Goal: Task Accomplishment & Management: Use online tool/utility

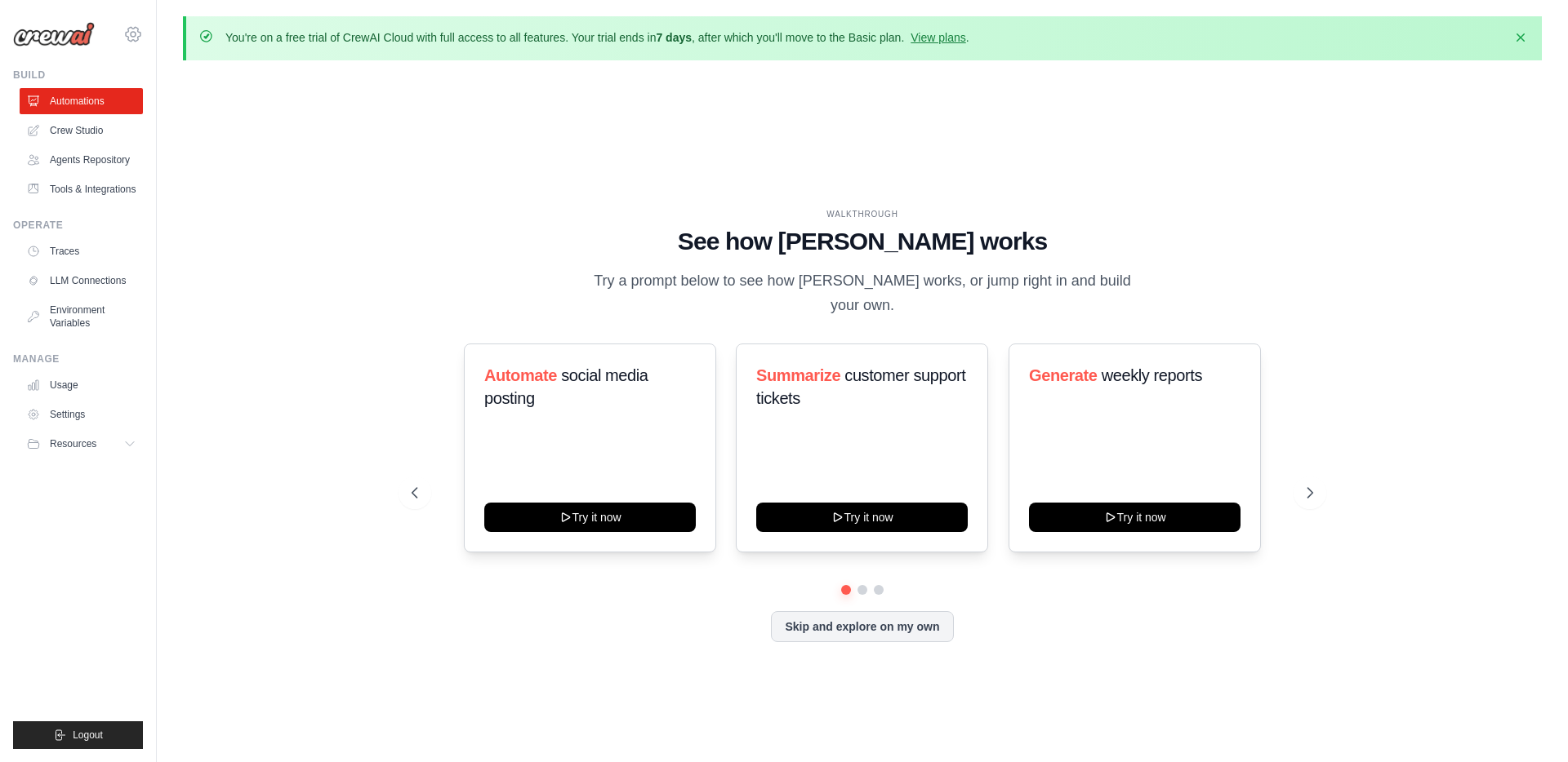
click at [129, 31] on icon at bounding box center [133, 34] width 19 height 19
click at [135, 32] on icon at bounding box center [133, 34] width 19 height 19
click at [279, 174] on div "WALKTHROUGH See how CrewAI works Try a prompt below to see how CrewAI works, or…" at bounding box center [863, 437] width 1359 height 729
click at [132, 30] on icon at bounding box center [133, 34] width 19 height 19
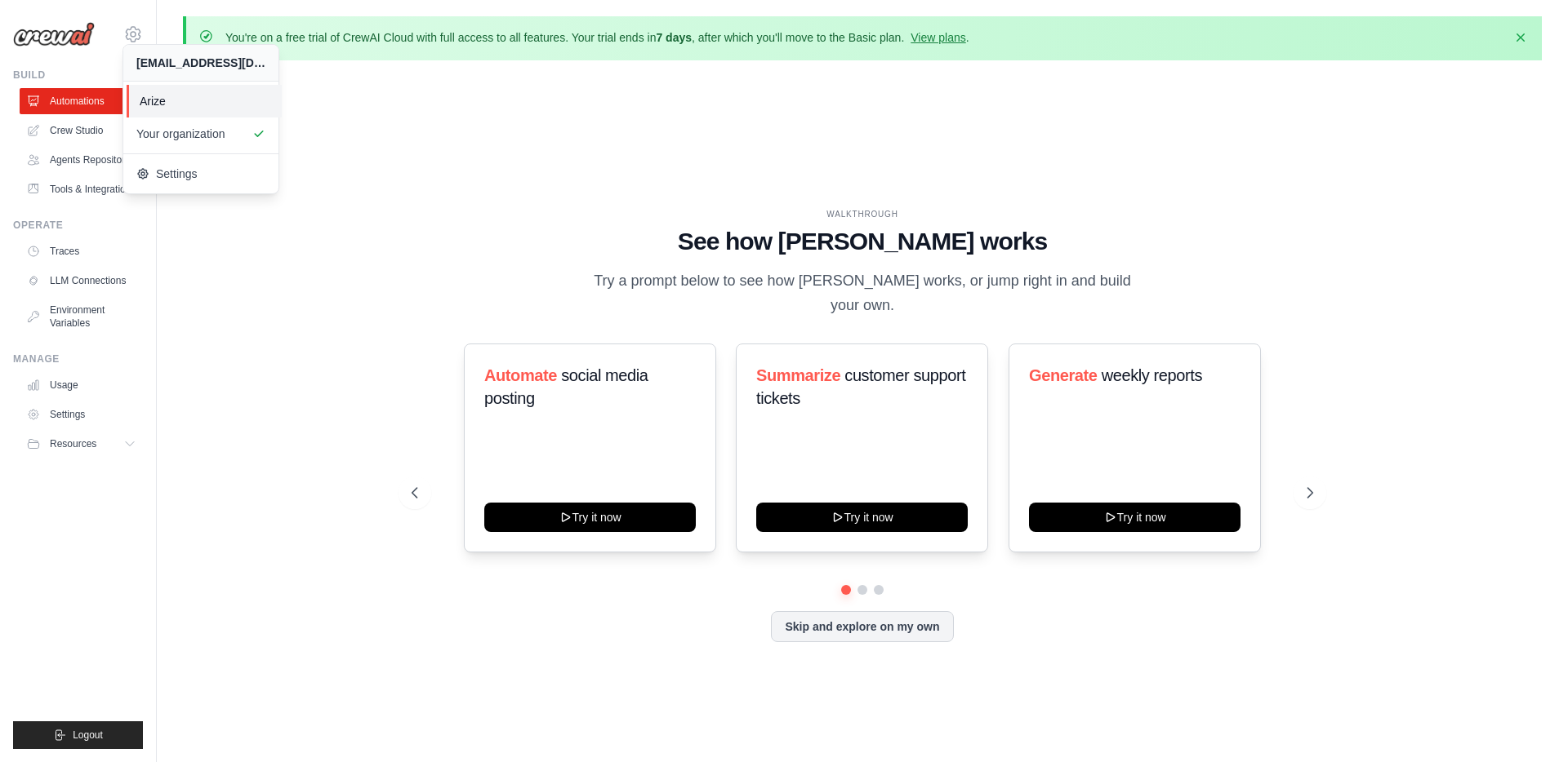
click at [151, 96] on span "Arize" at bounding box center [204, 101] width 129 height 17
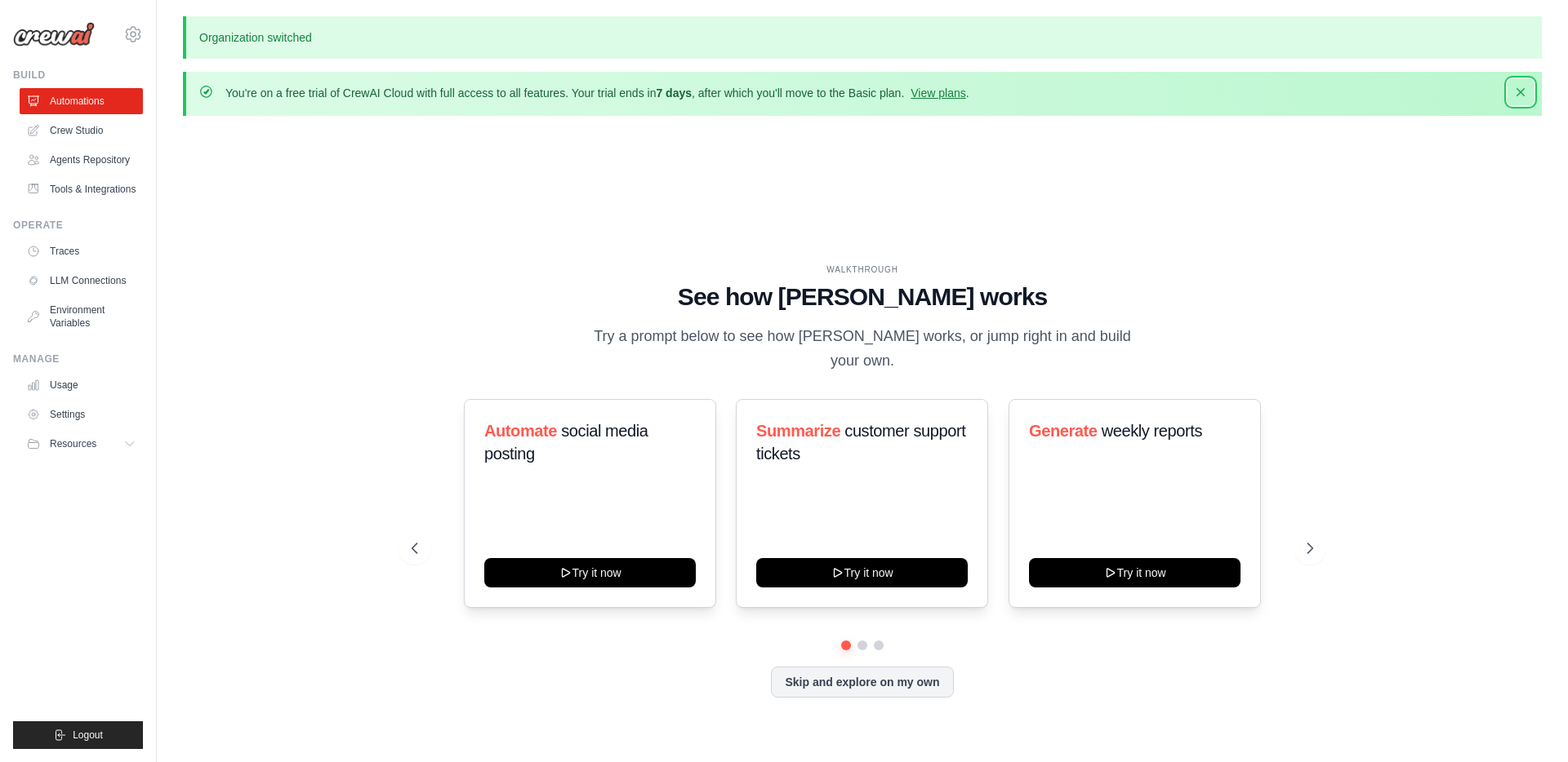
click at [1517, 88] on icon "button" at bounding box center [1520, 92] width 8 height 8
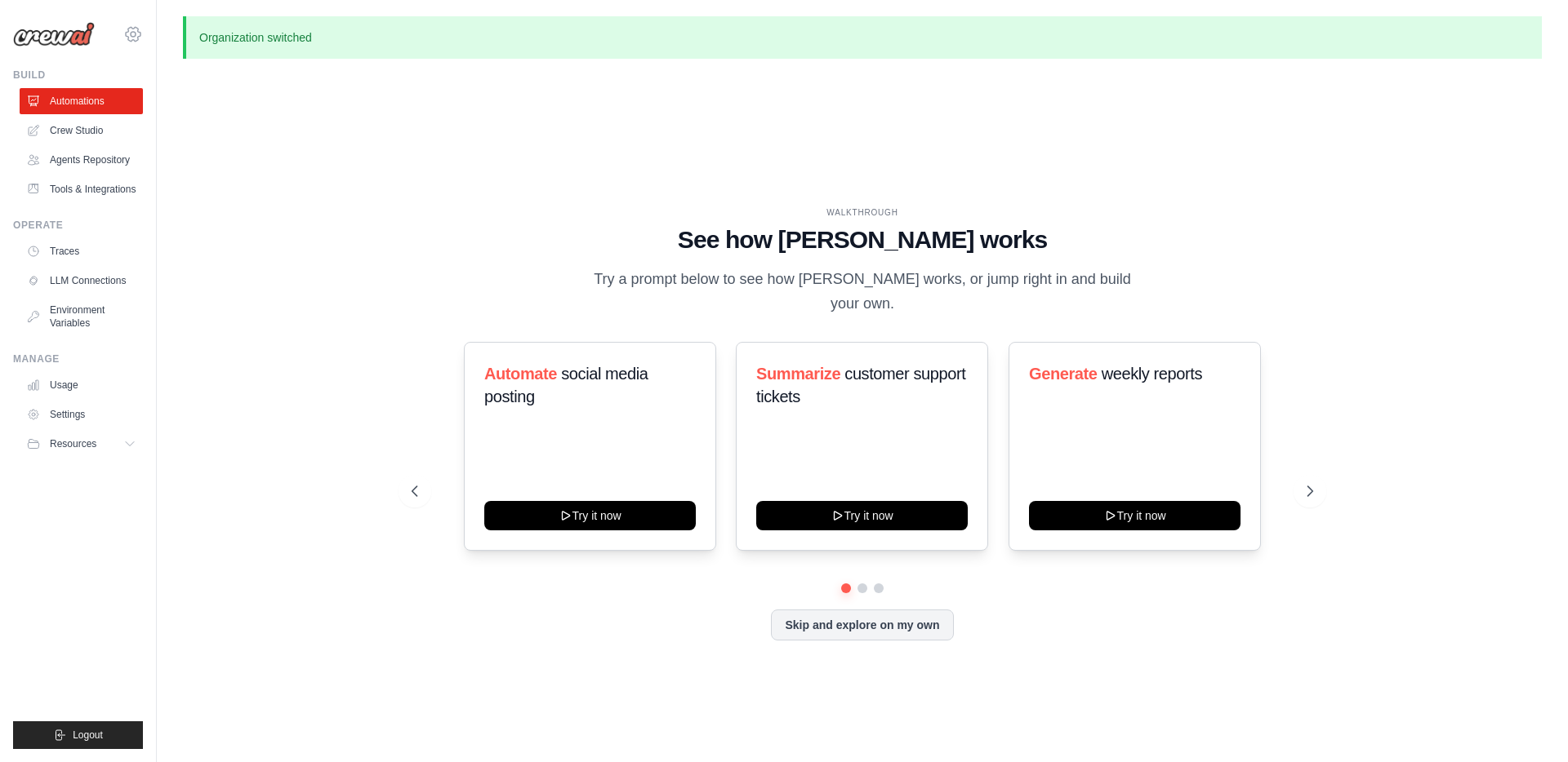
click at [129, 33] on icon at bounding box center [133, 34] width 19 height 19
click at [152, 175] on icon at bounding box center [146, 173] width 13 height 13
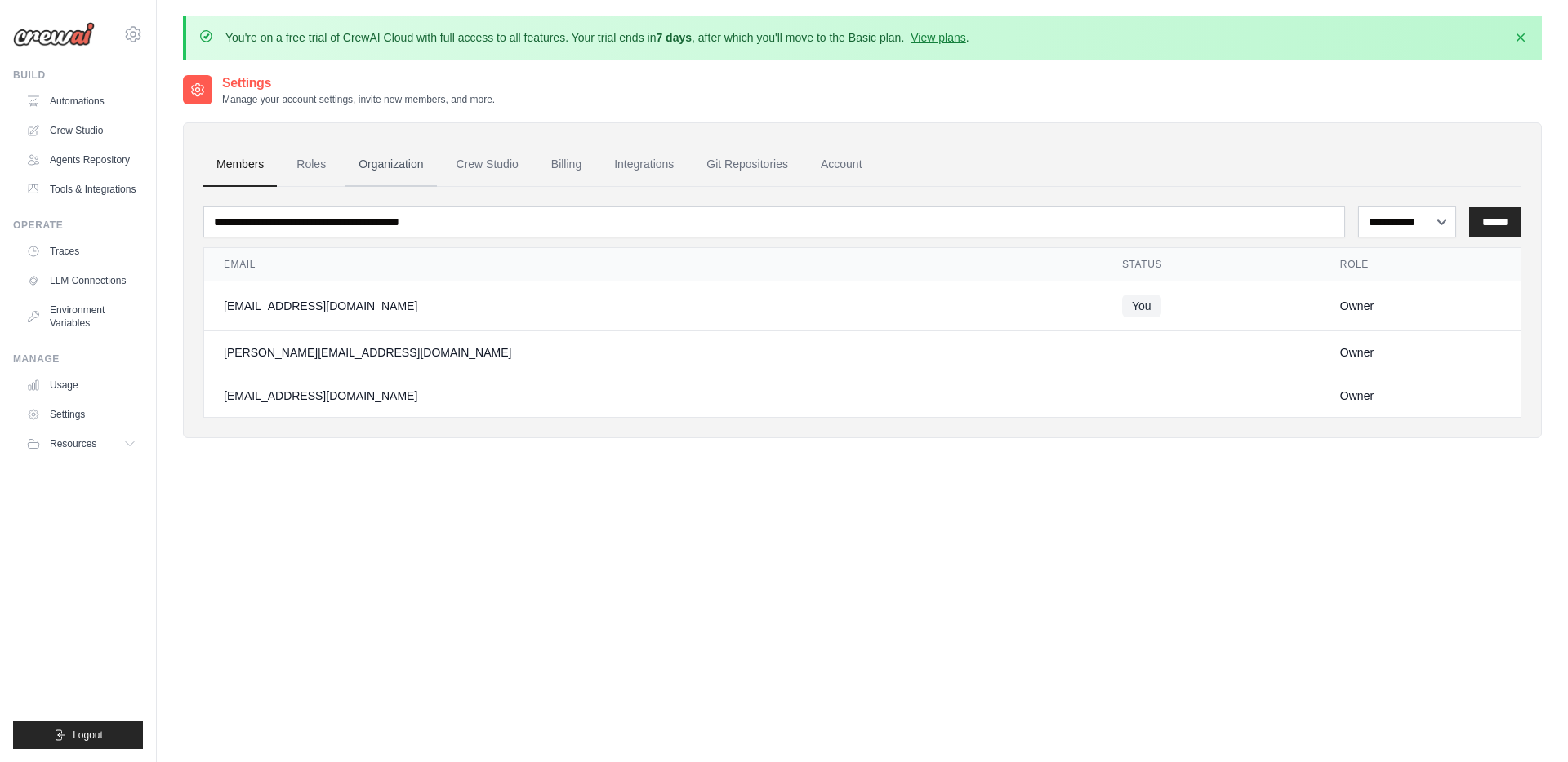
click at [364, 166] on link "Organization" at bounding box center [390, 165] width 91 height 44
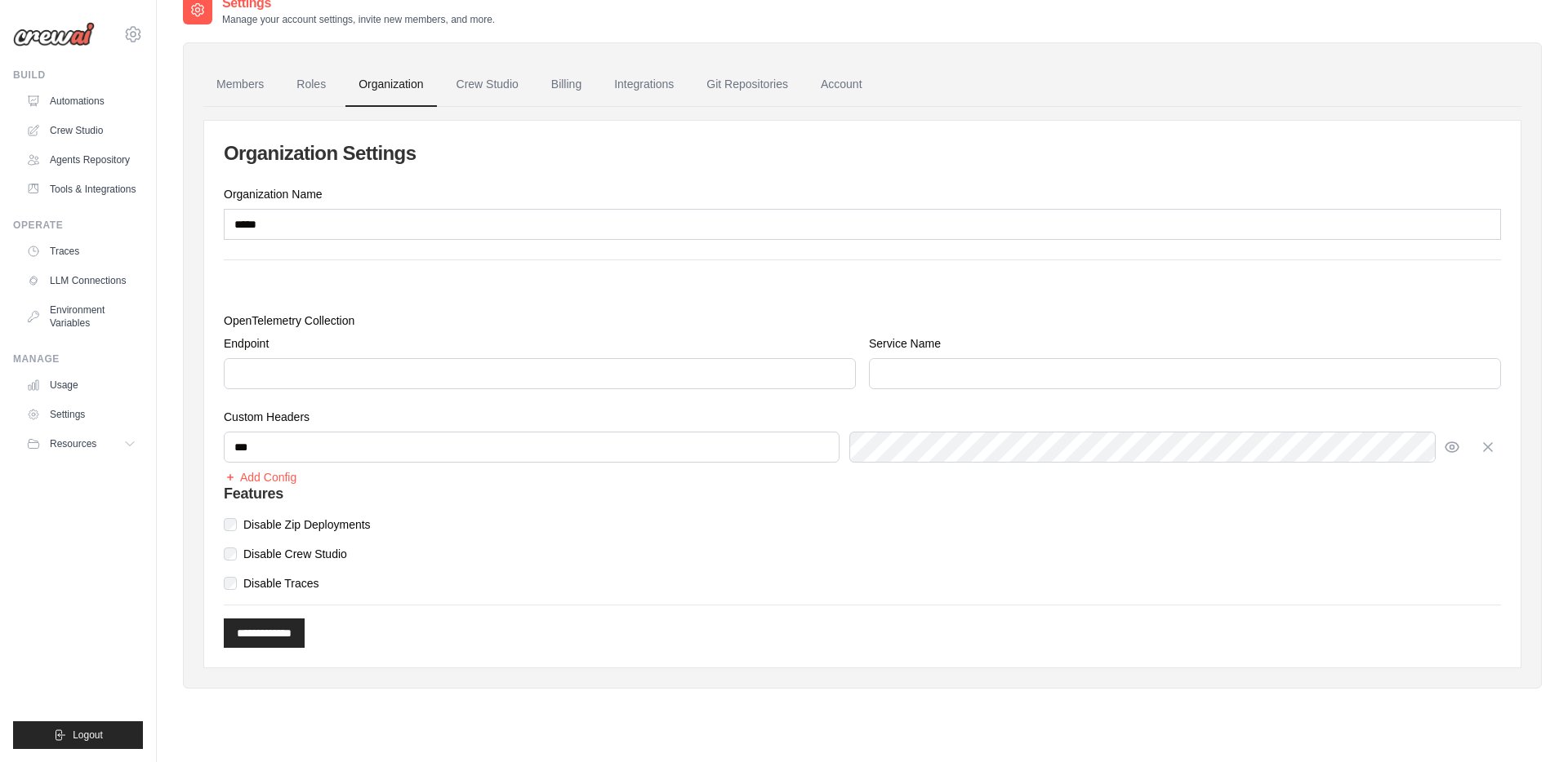
scroll to position [89, 0]
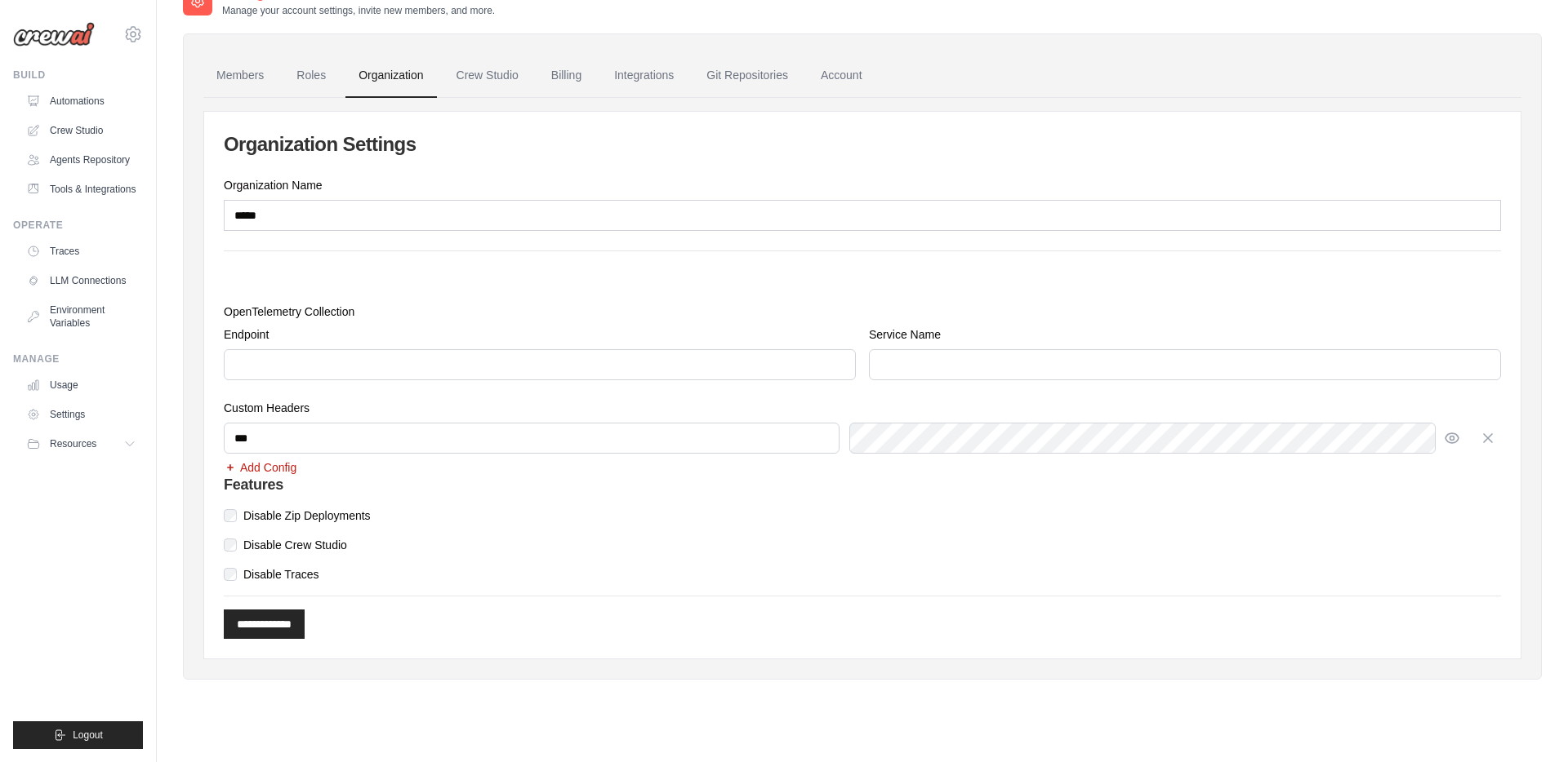
click at [257, 465] on button "Add Config" at bounding box center [260, 467] width 73 height 17
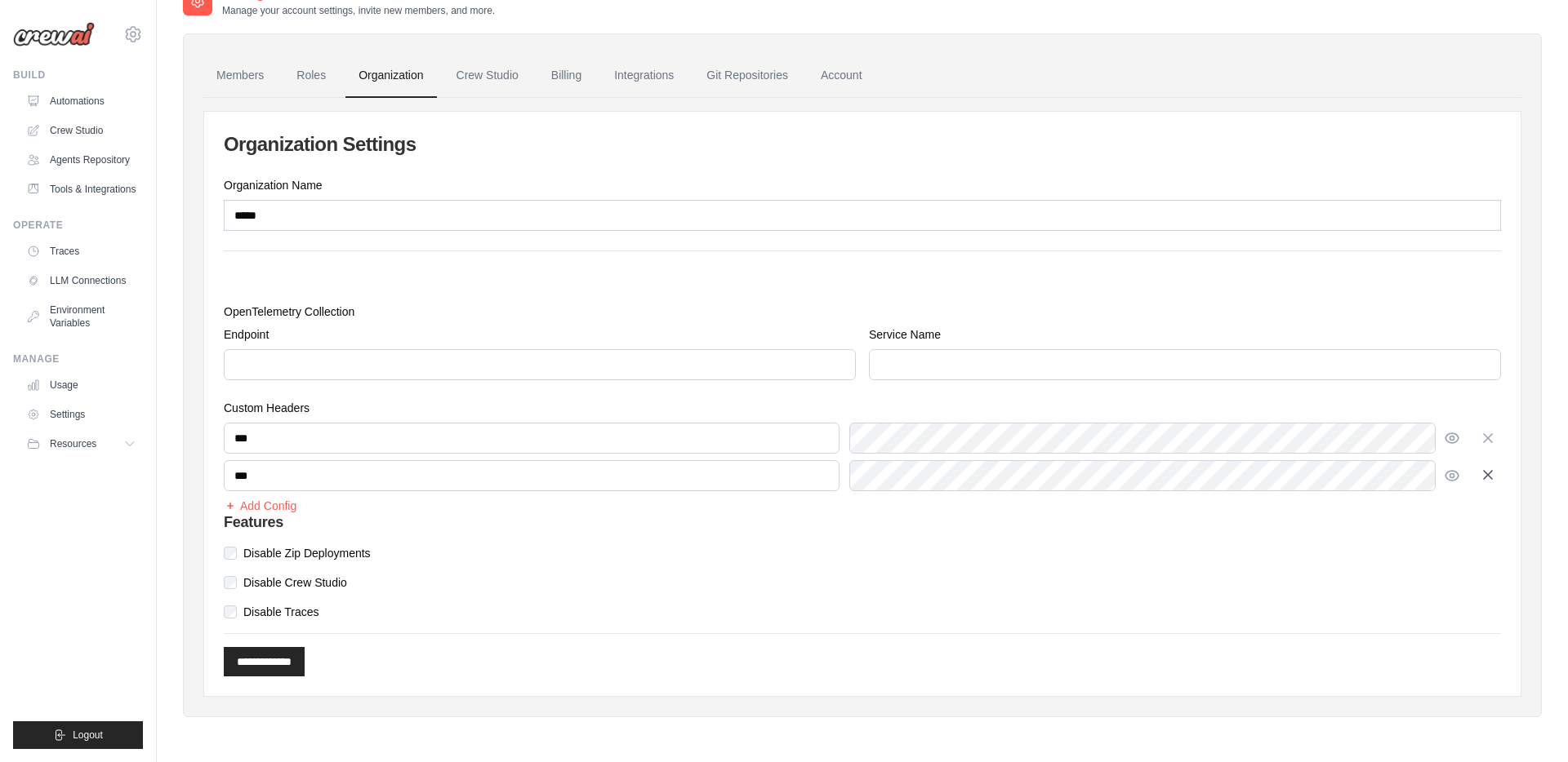
click at [1485, 470] on icon "button" at bounding box center [1488, 475] width 17 height 17
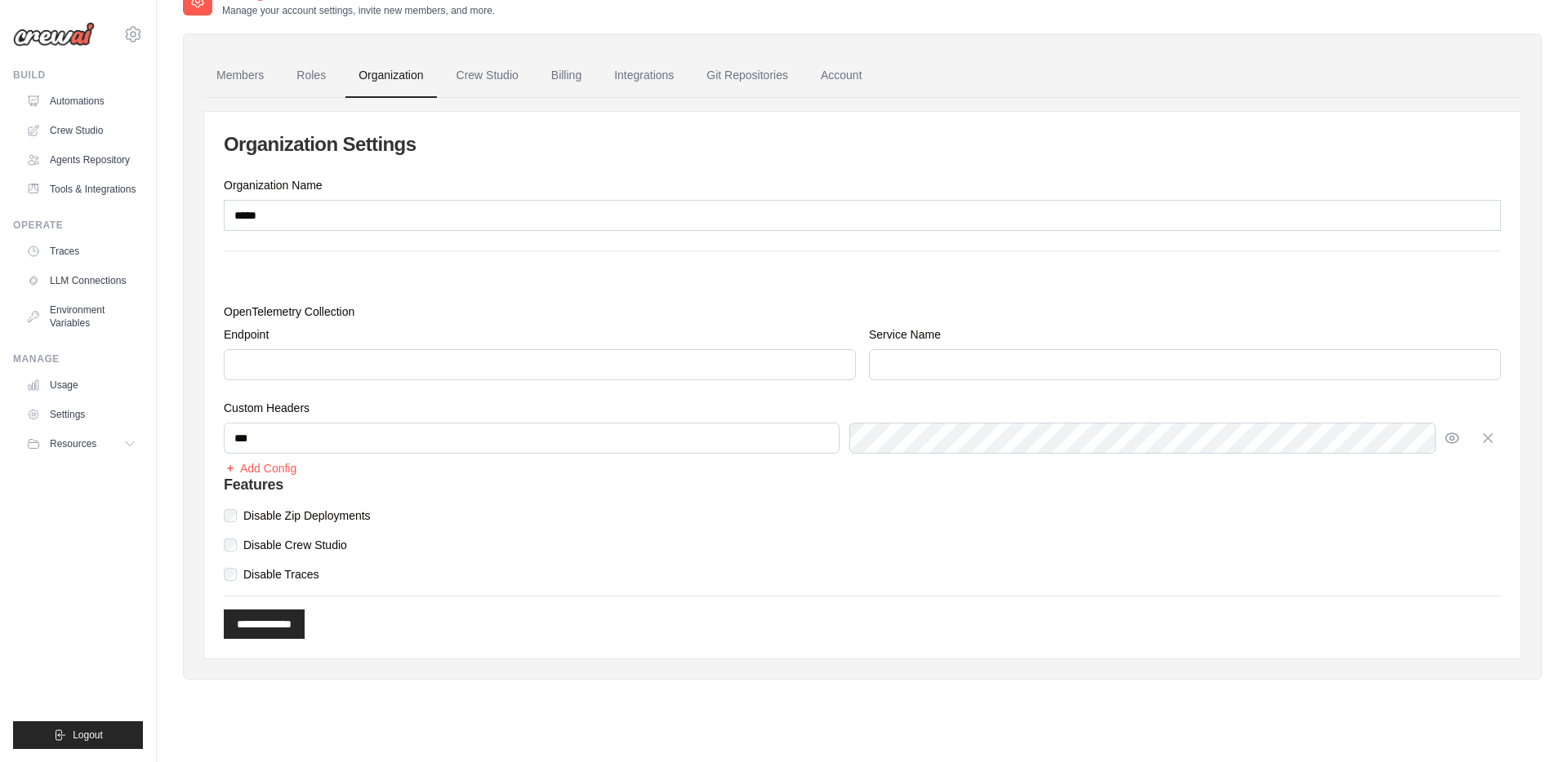
scroll to position [0, 0]
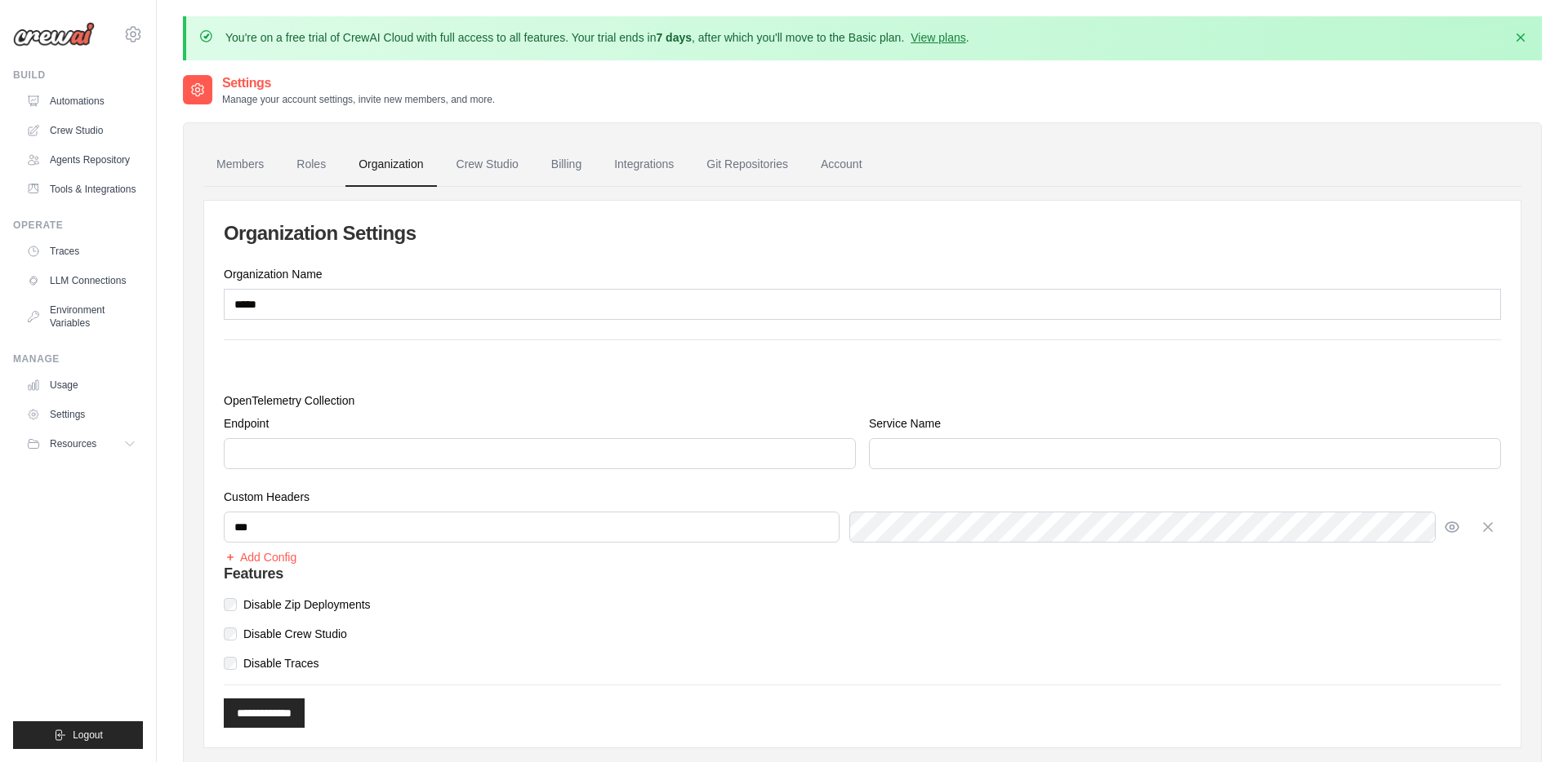
click at [1543, 72] on div "You're on a free trial of CrewAI Cloud with full access to all features. Your t…" at bounding box center [862, 426] width 1411 height 819
click at [1520, 34] on icon "button" at bounding box center [1520, 36] width 17 height 17
click at [85, 99] on link "Automations" at bounding box center [83, 101] width 123 height 26
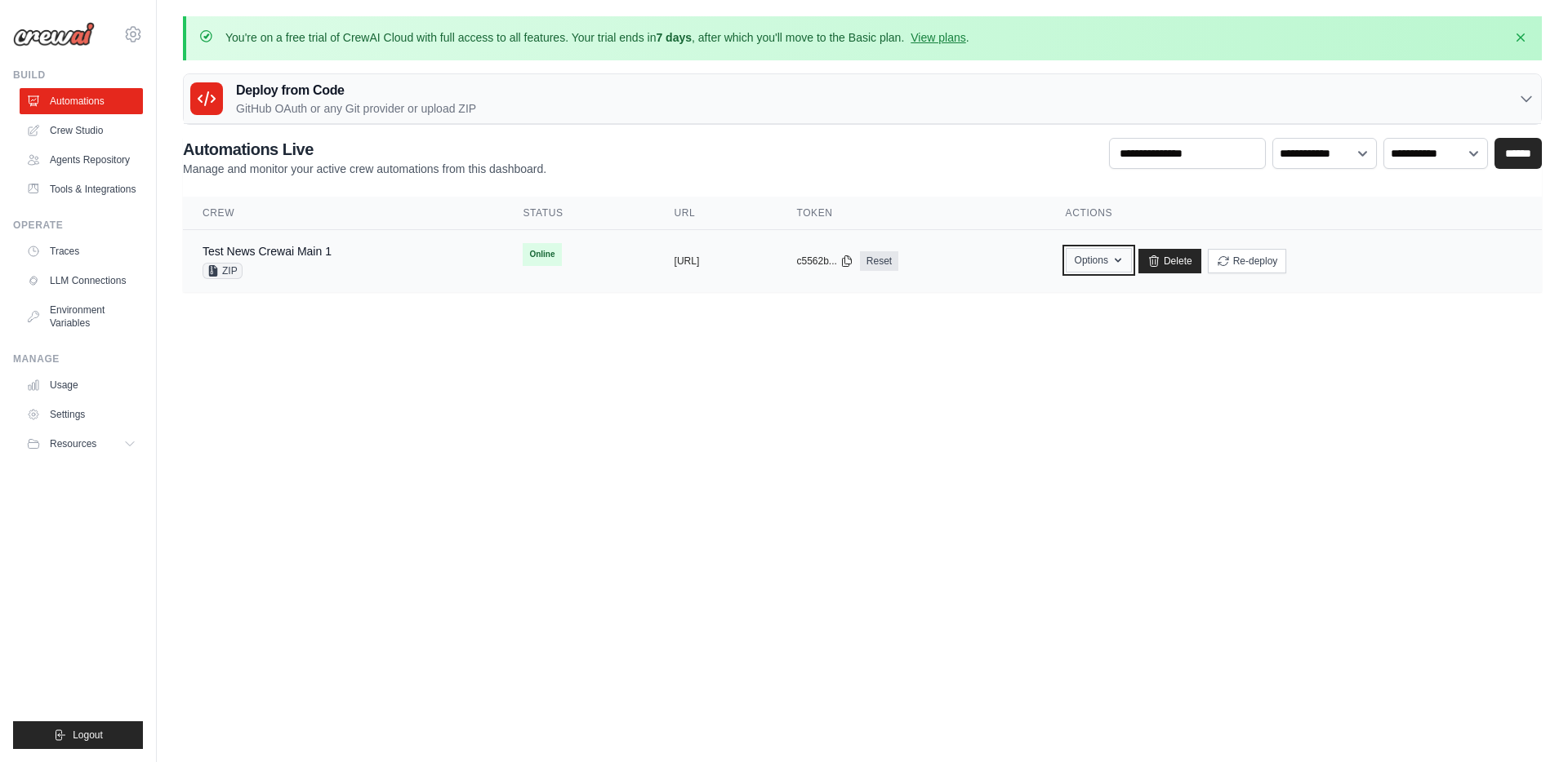
click at [1124, 260] on icon "button" at bounding box center [1118, 260] width 13 height 13
click at [1124, 258] on icon "button" at bounding box center [1118, 260] width 13 height 13
click at [897, 124] on div "Deploy from Code GitHub OAuth or any Git provider or upload ZIP GitHub OAuth An…" at bounding box center [863, 99] width 1359 height 51
click at [682, 262] on button "https://test-news-crewai-main-1-6f0" at bounding box center [687, 260] width 26 height 13
click at [305, 253] on link "Test News Crewai Main 1" at bounding box center [267, 251] width 129 height 13
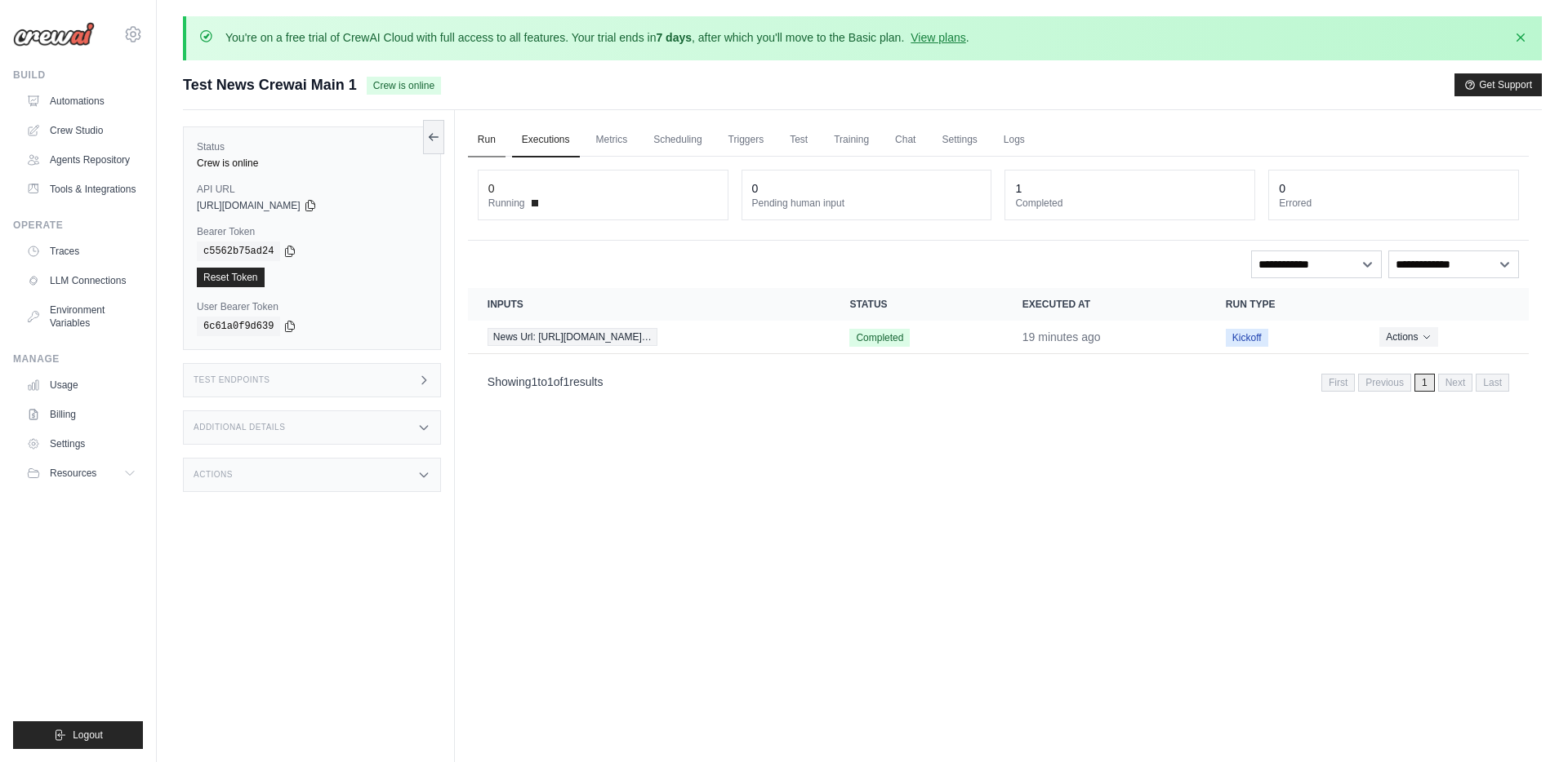
click at [491, 136] on link "Run" at bounding box center [487, 140] width 38 height 34
